Goal: Navigation & Orientation: Find specific page/section

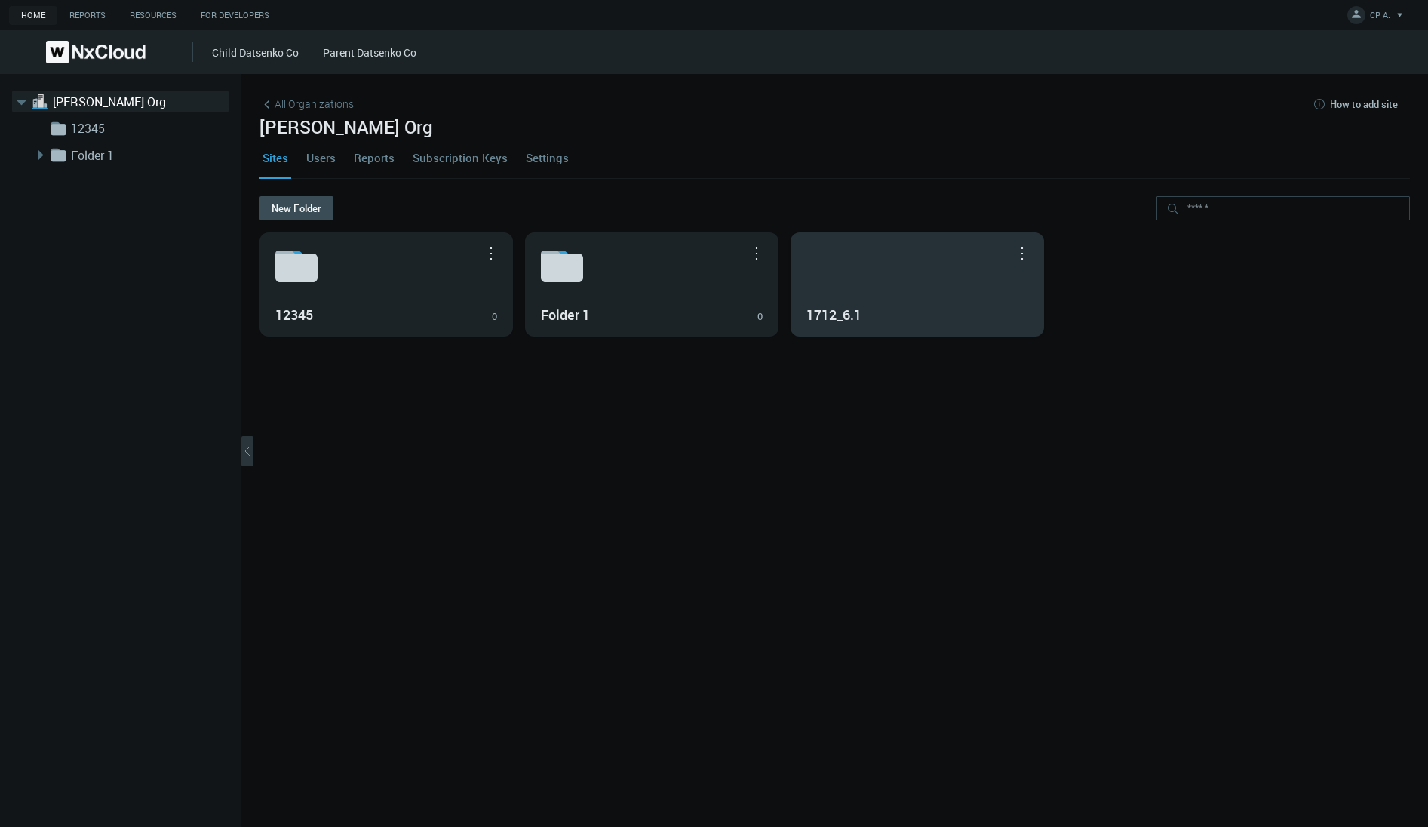
click at [895, 293] on div "1712_6.1" at bounding box center [917, 284] width 252 height 103
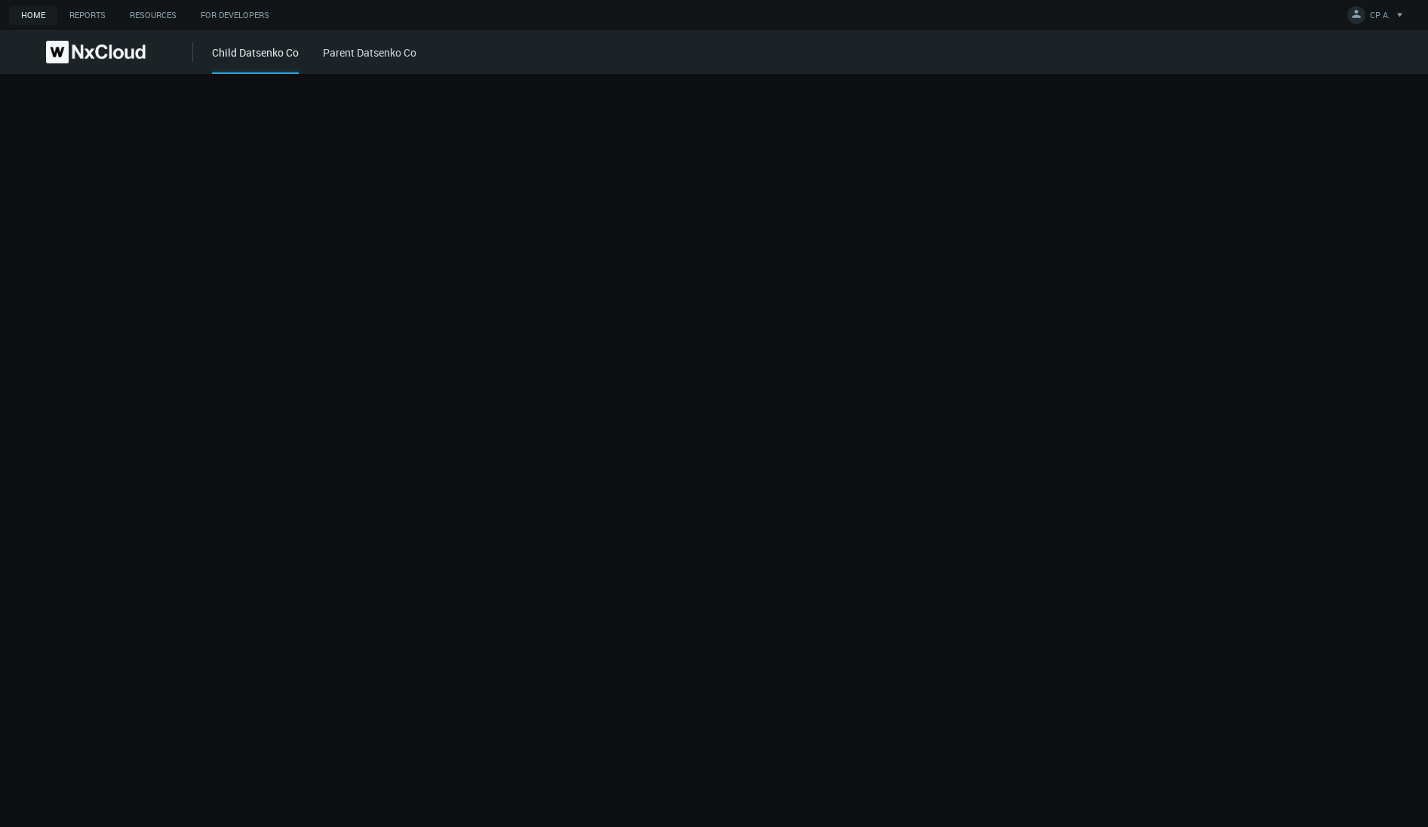
click at [893, 293] on div at bounding box center [714, 450] width 1428 height 753
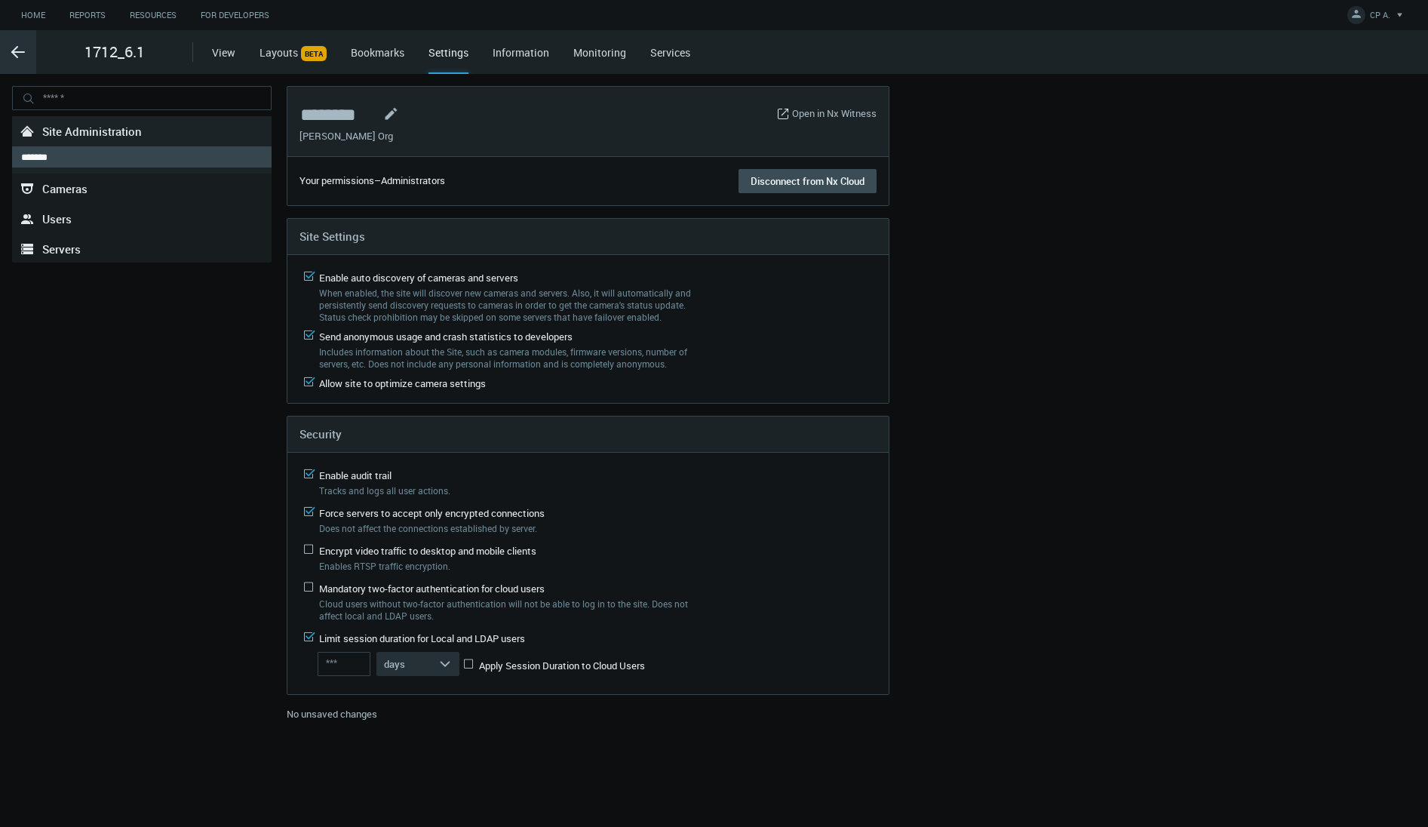
click at [21, 62] on div ".arrow {fill-rule:evenodd;clip-rule:evenodd;fill:none;stroke:var(--btn-arrow-co…" at bounding box center [18, 52] width 36 height 44
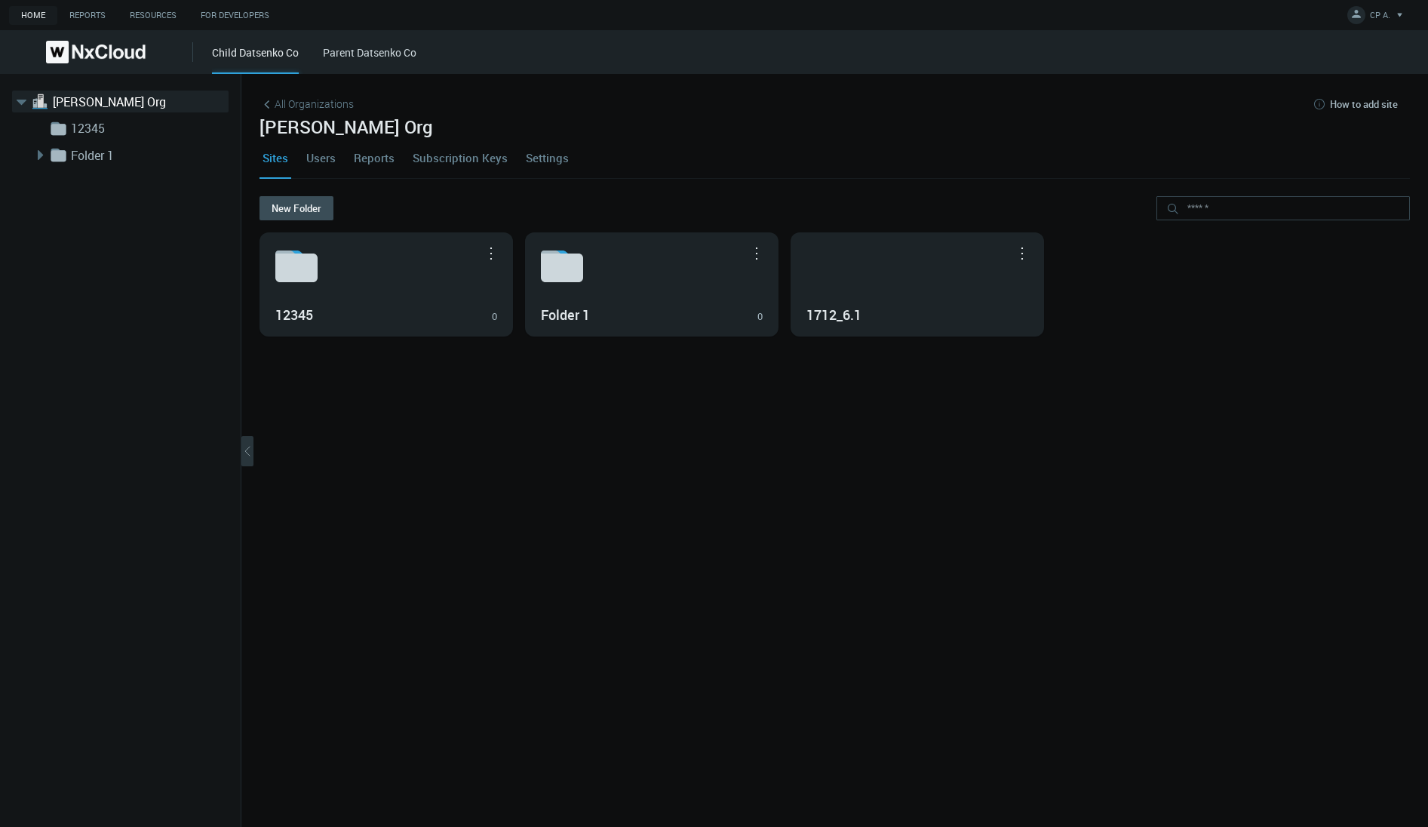
click at [573, 634] on nx-org-cards-container "New Folder 12345 0 Move to... Rename... Delete Folder 1 0 Move to... Rename... …" at bounding box center [835, 502] width 1151 height 613
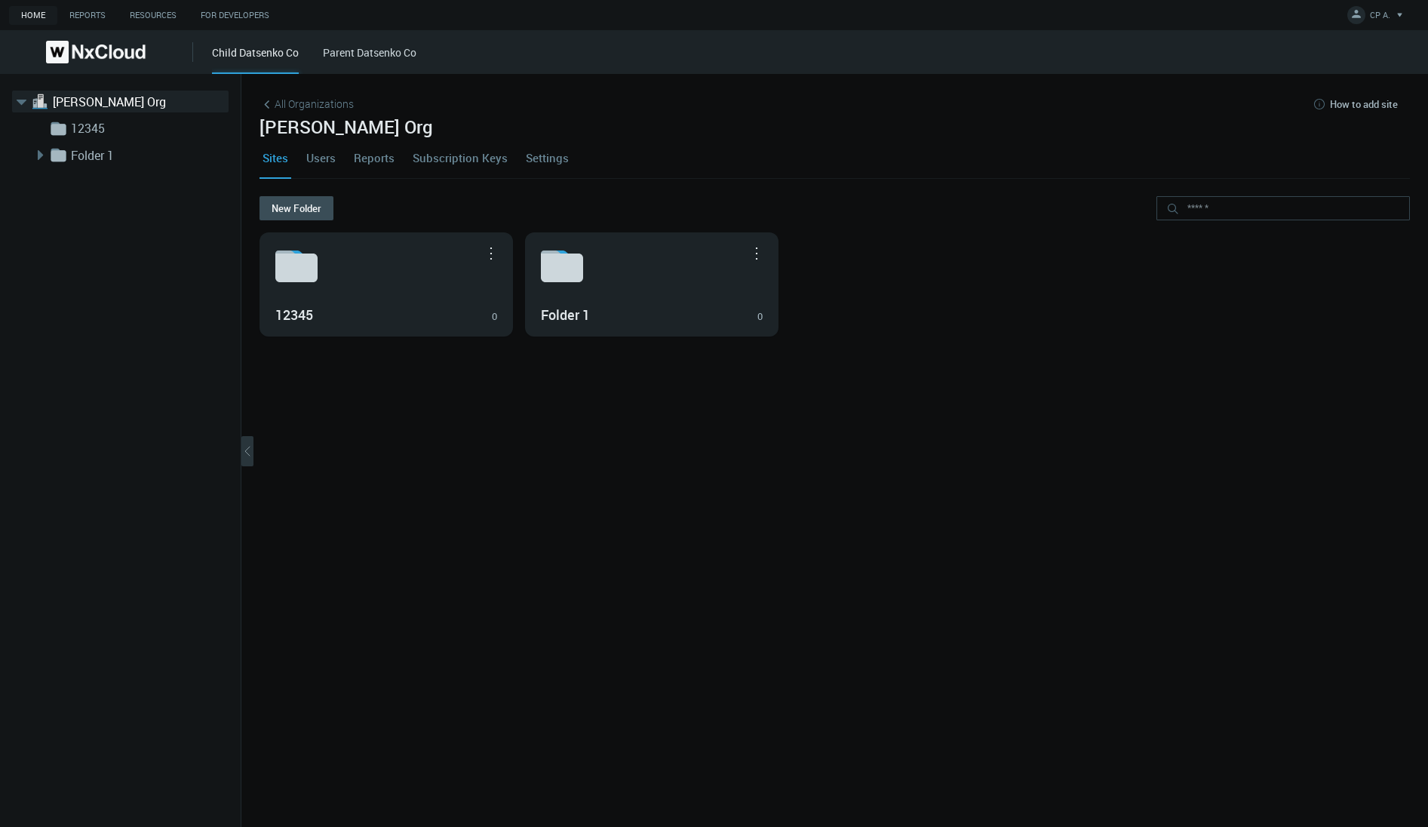
drag, startPoint x: 893, startPoint y: 281, endPoint x: 93, endPoint y: 155, distance: 809.7
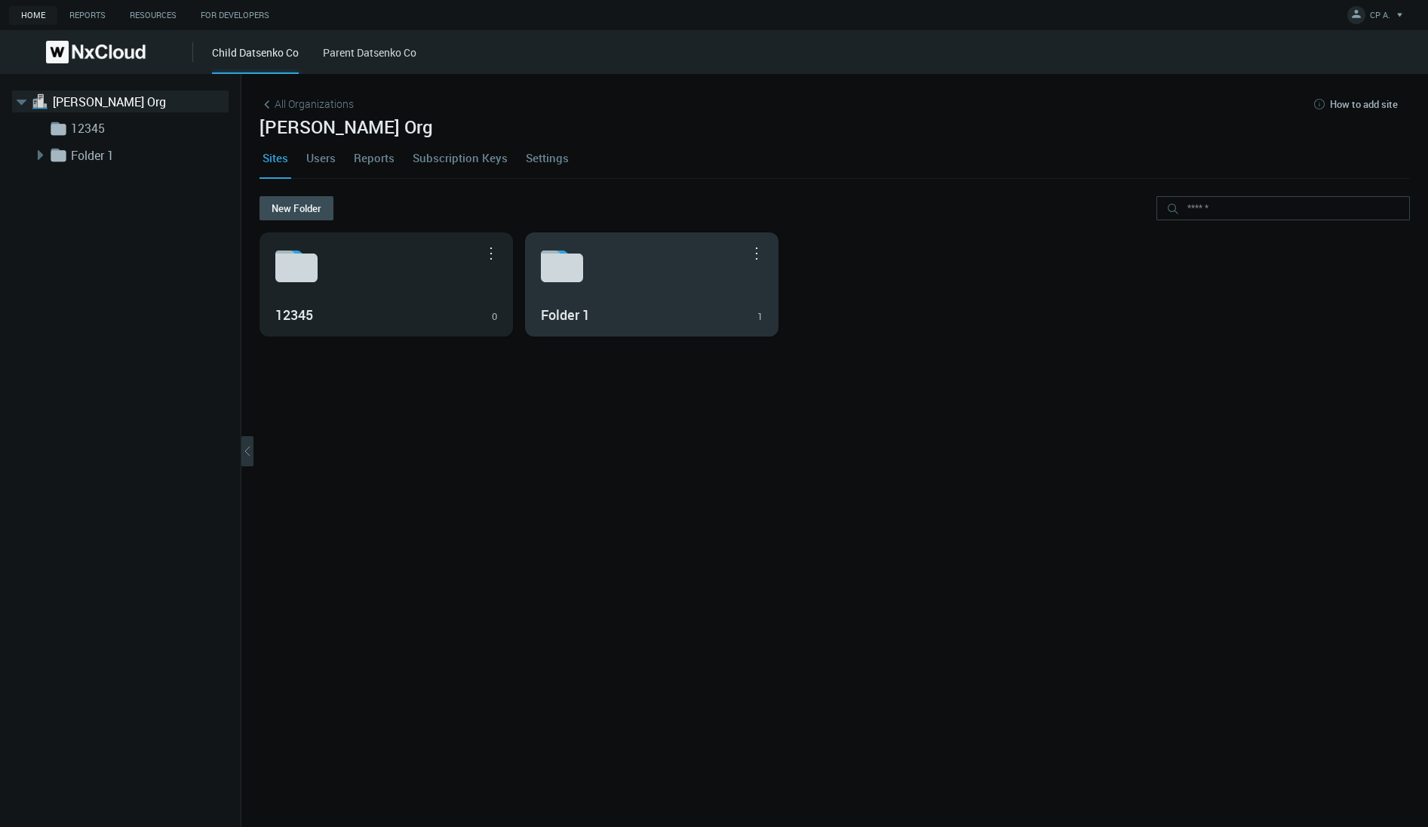
click at [624, 289] on svg-icon at bounding box center [652, 266] width 222 height 48
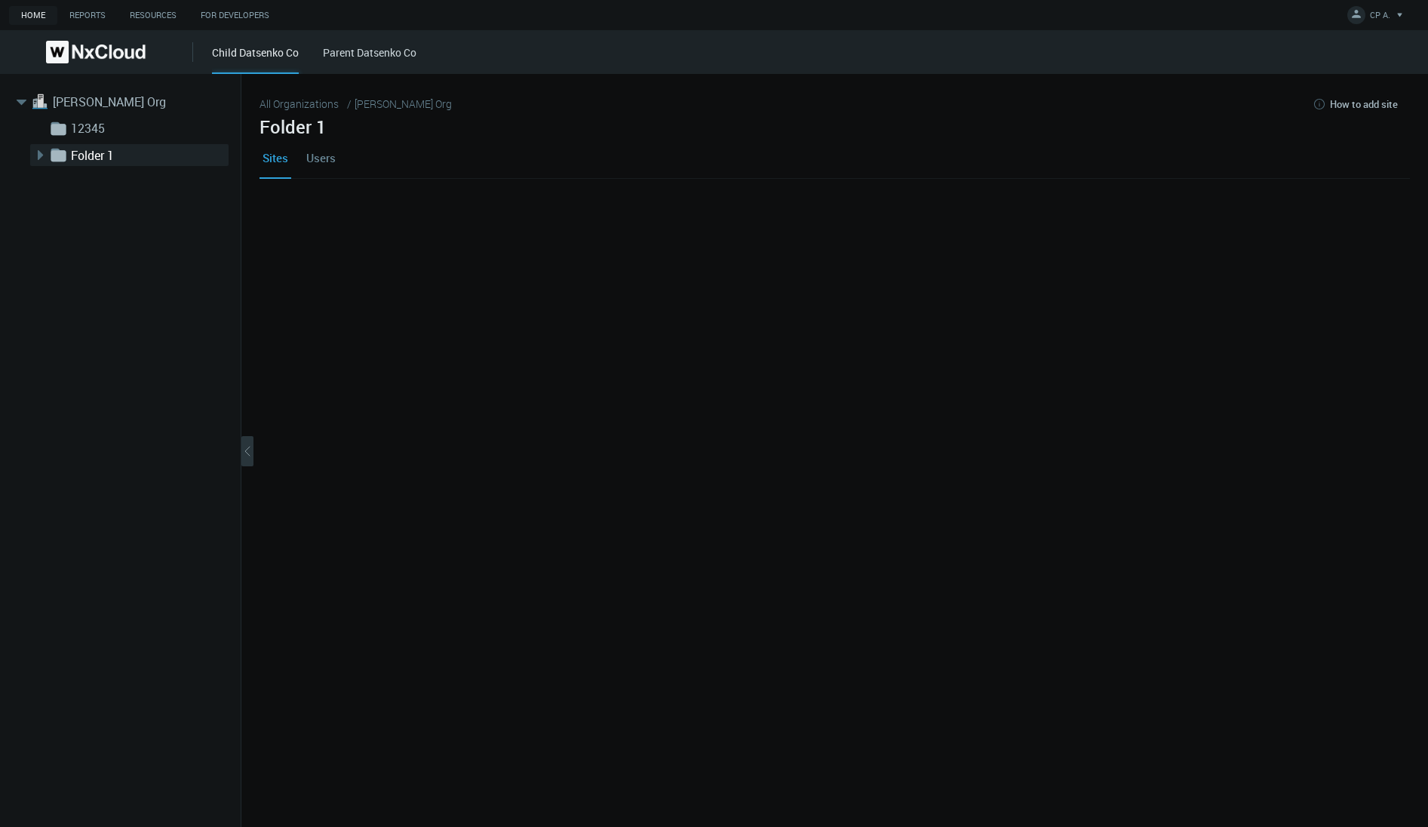
click at [624, 289] on div at bounding box center [835, 271] width 1151 height 151
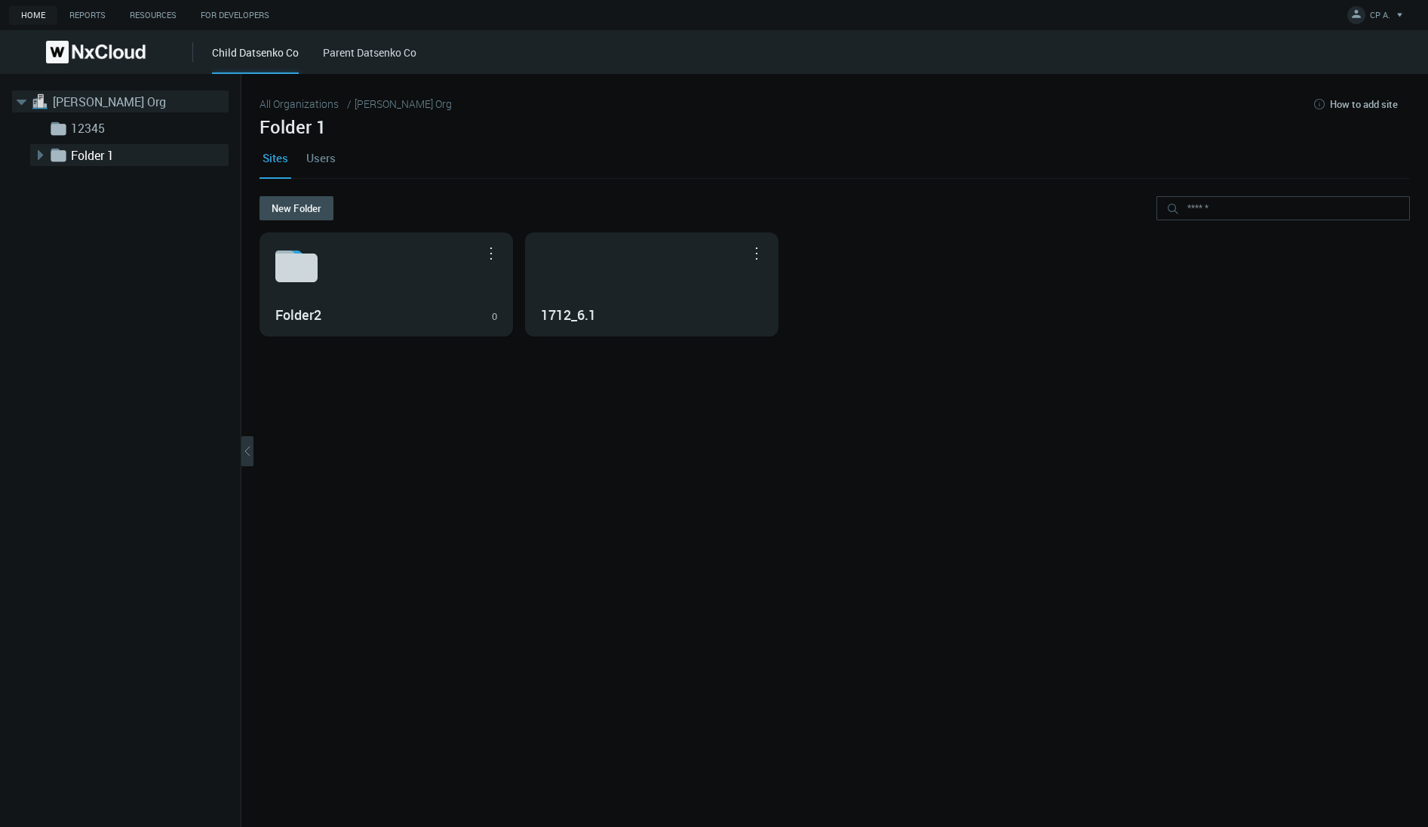
click at [93, 103] on link "[PERSON_NAME] Org" at bounding box center [128, 102] width 151 height 18
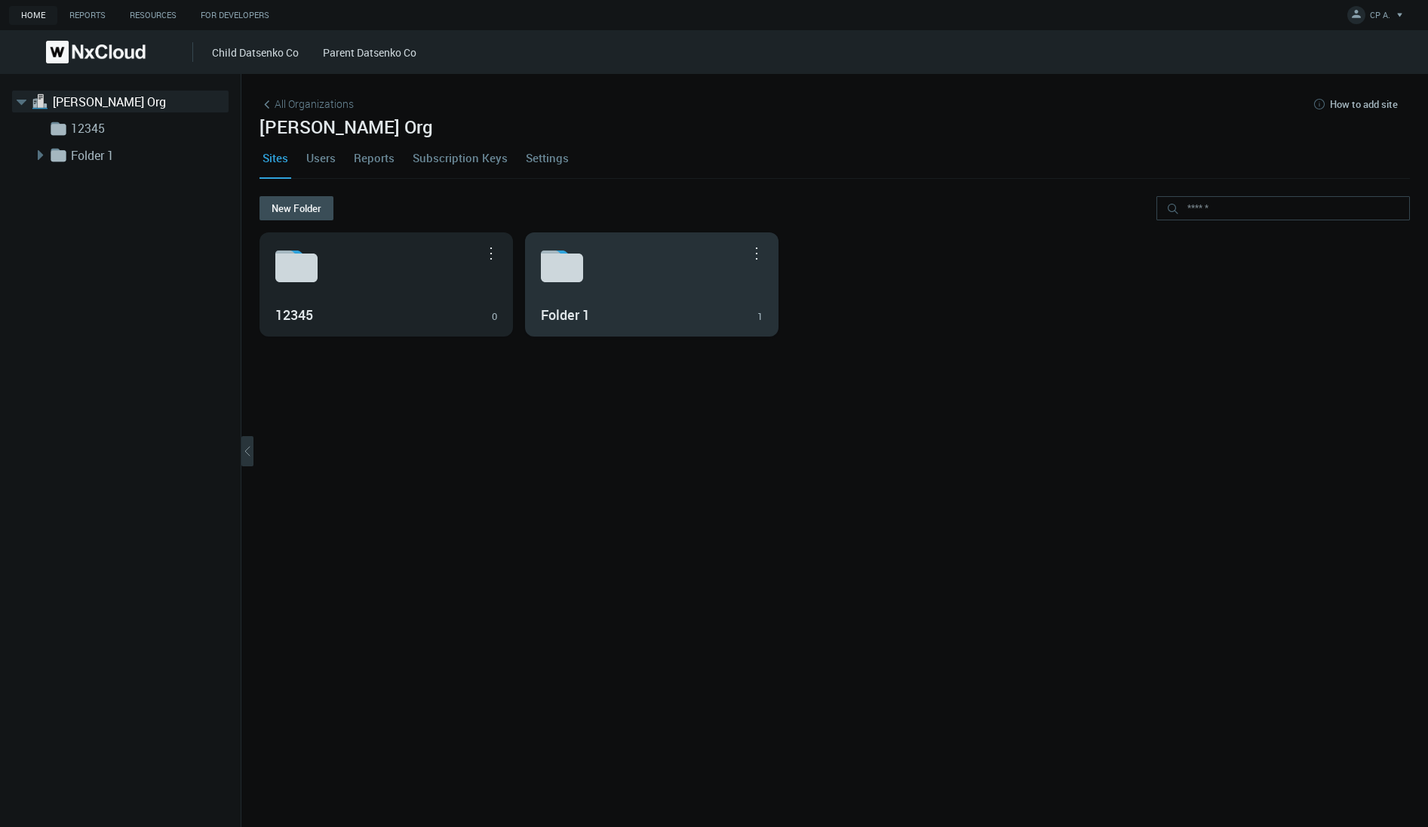
click at [633, 303] on div "Folder 1 1" at bounding box center [652, 314] width 222 height 26
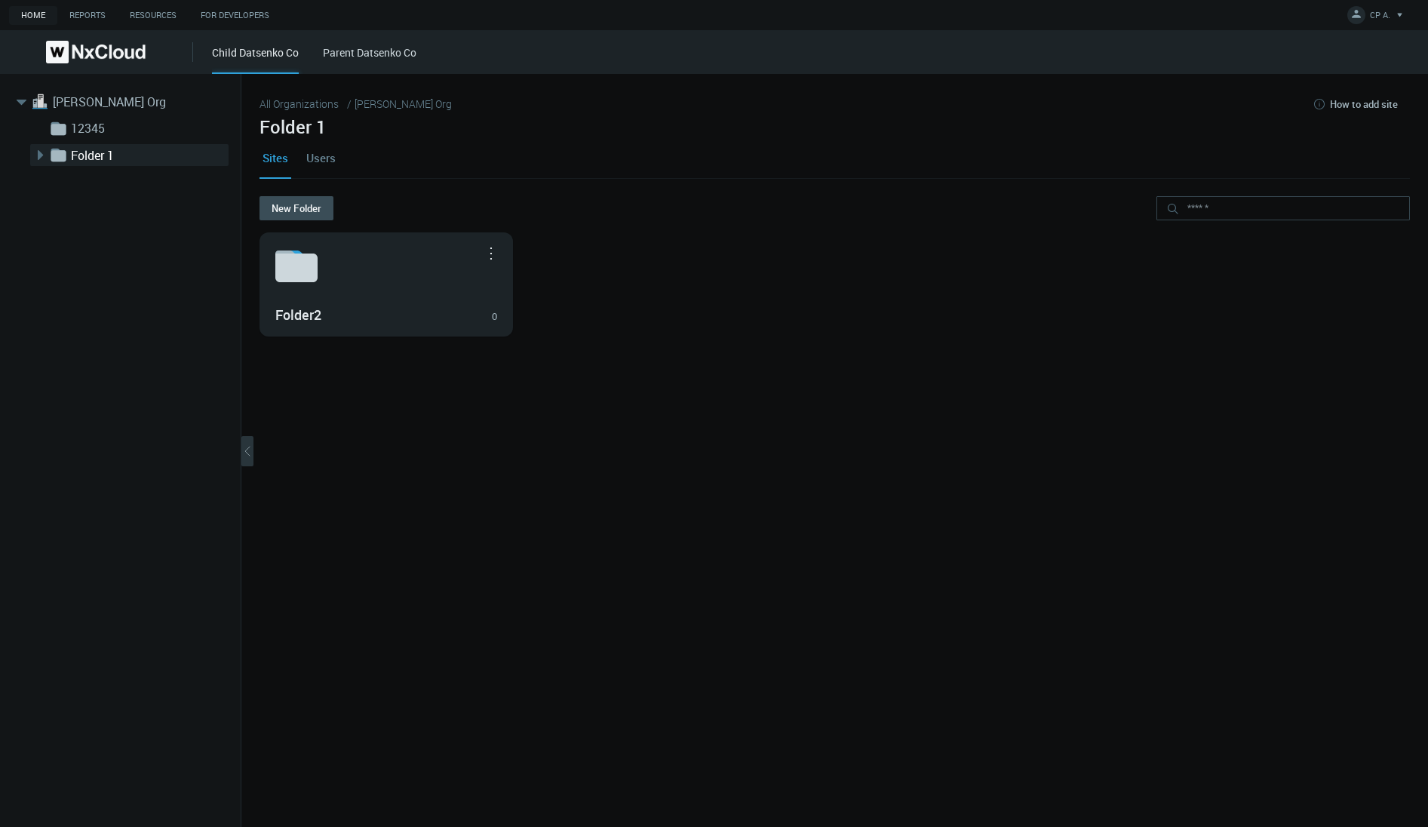
drag, startPoint x: 678, startPoint y: 294, endPoint x: 68, endPoint y: 100, distance: 639.9
click at [84, 100] on link "[PERSON_NAME] Org" at bounding box center [128, 102] width 151 height 18
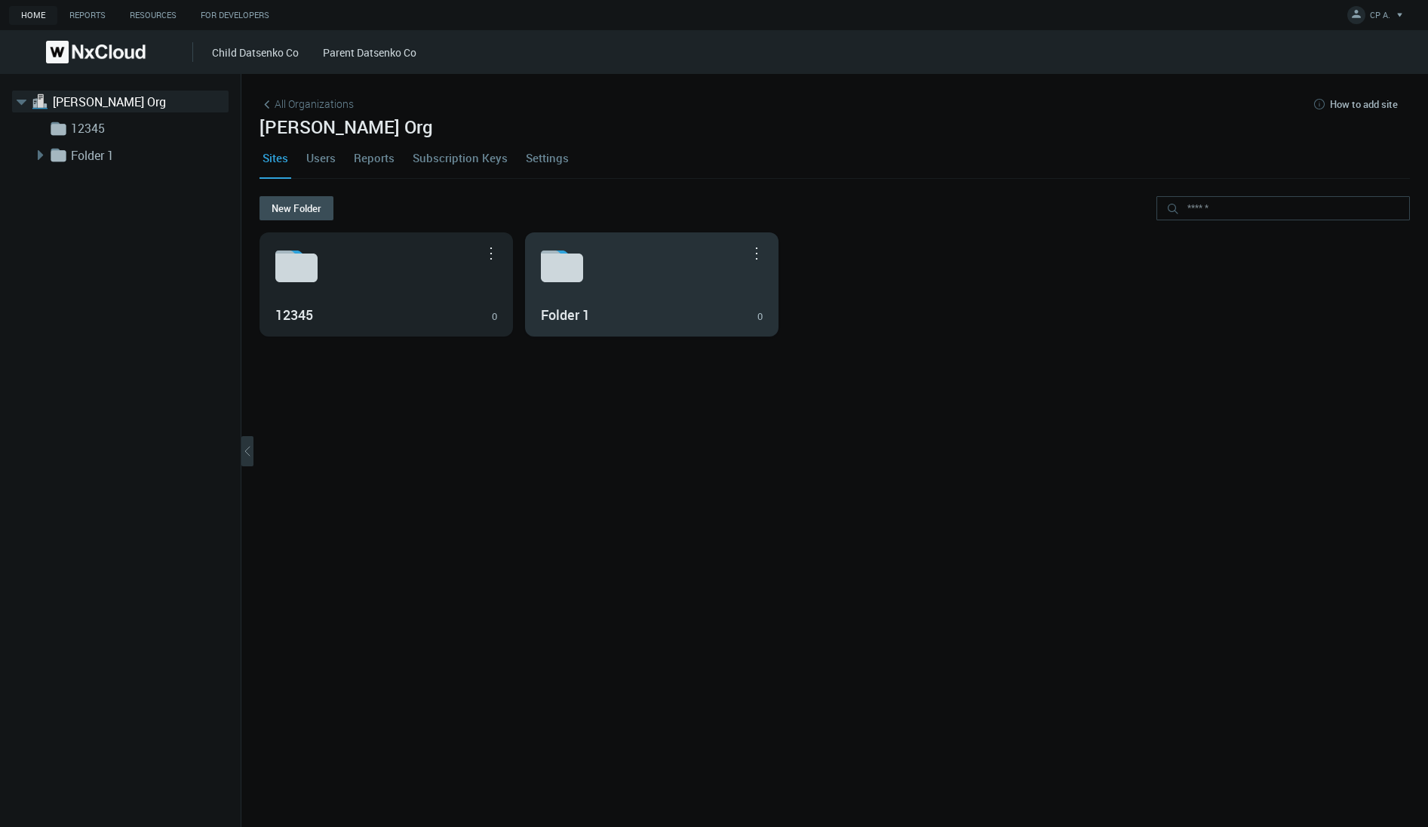
drag, startPoint x: 921, startPoint y: 290, endPoint x: 654, endPoint y: 288, distance: 267.1
click at [654, 288] on svg-icon at bounding box center [652, 266] width 222 height 48
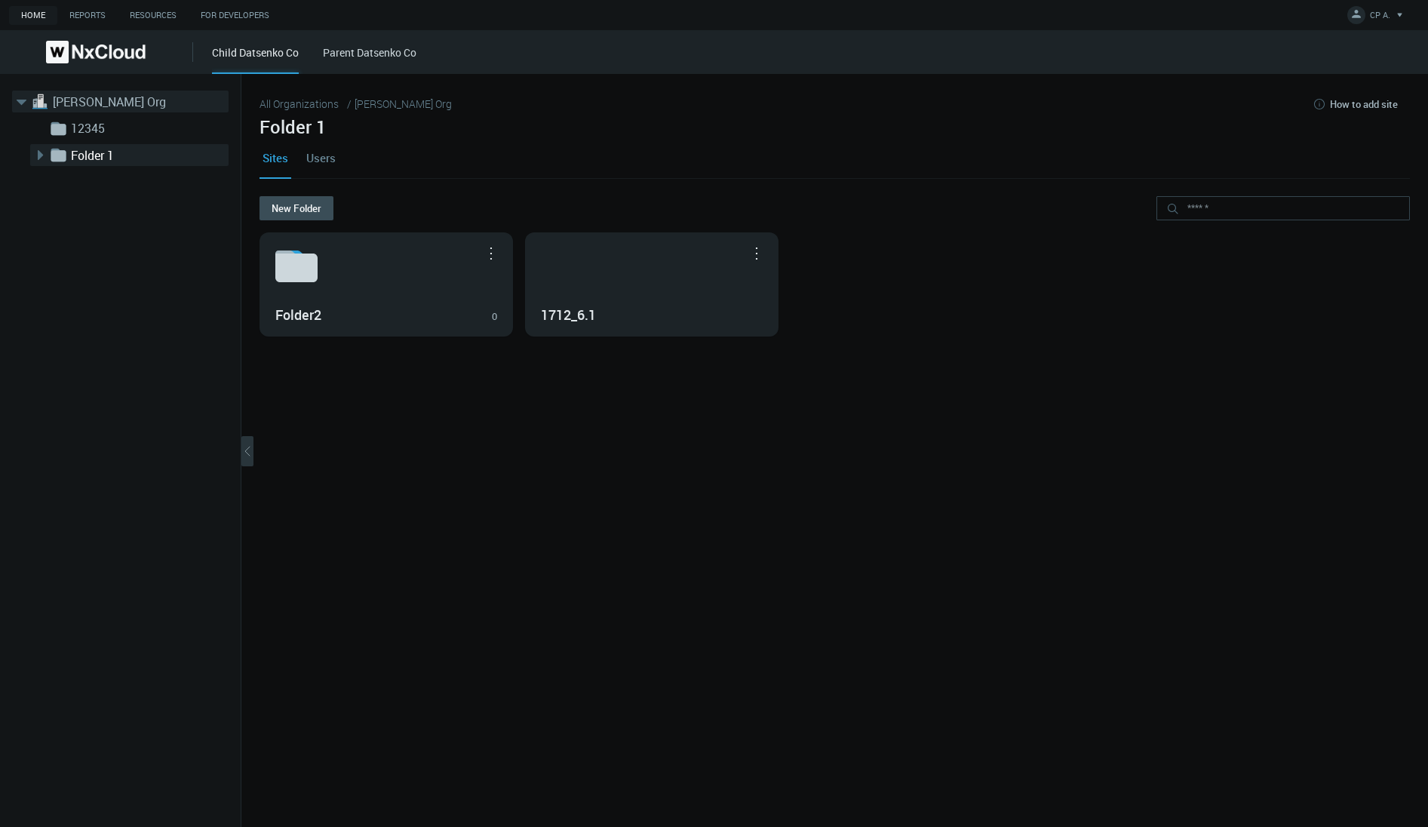
click at [97, 102] on link "[PERSON_NAME] Org" at bounding box center [128, 102] width 151 height 18
